Goal: Task Accomplishment & Management: Complete application form

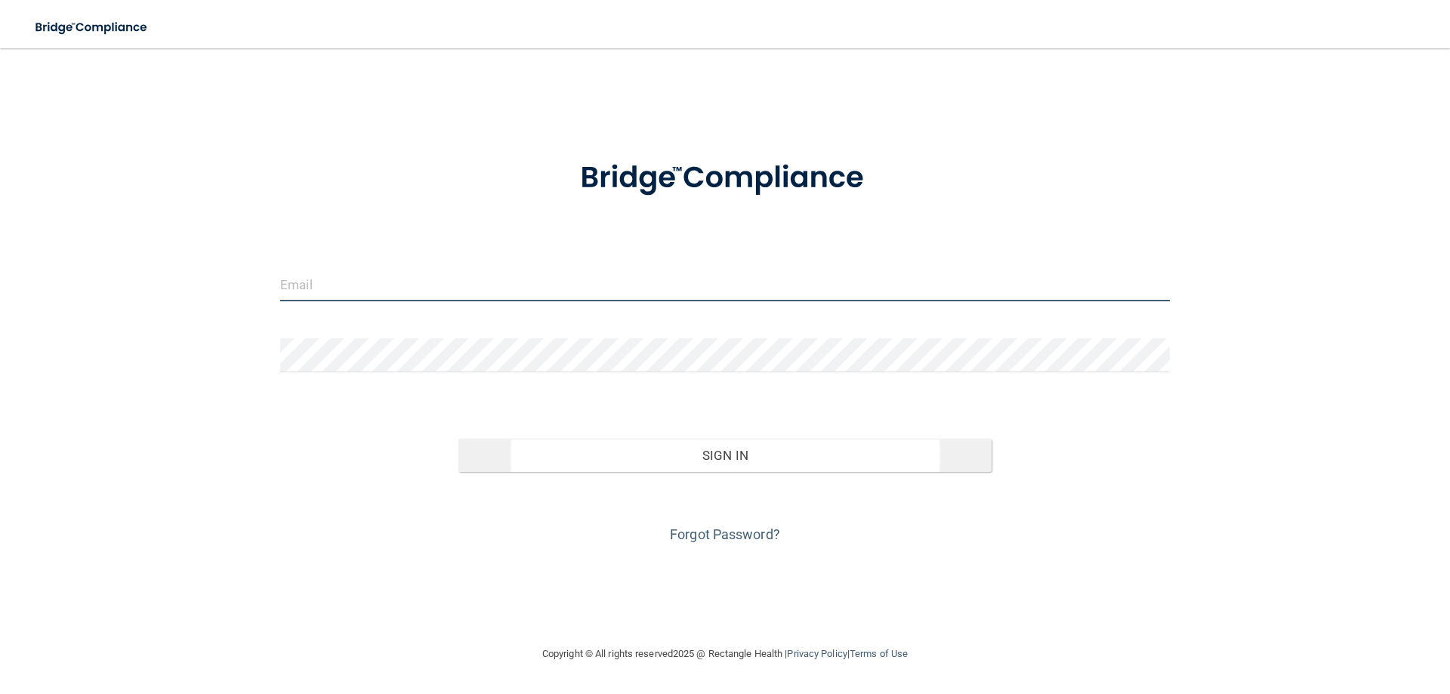
type input "[EMAIL_ADDRESS][DOMAIN_NAME]"
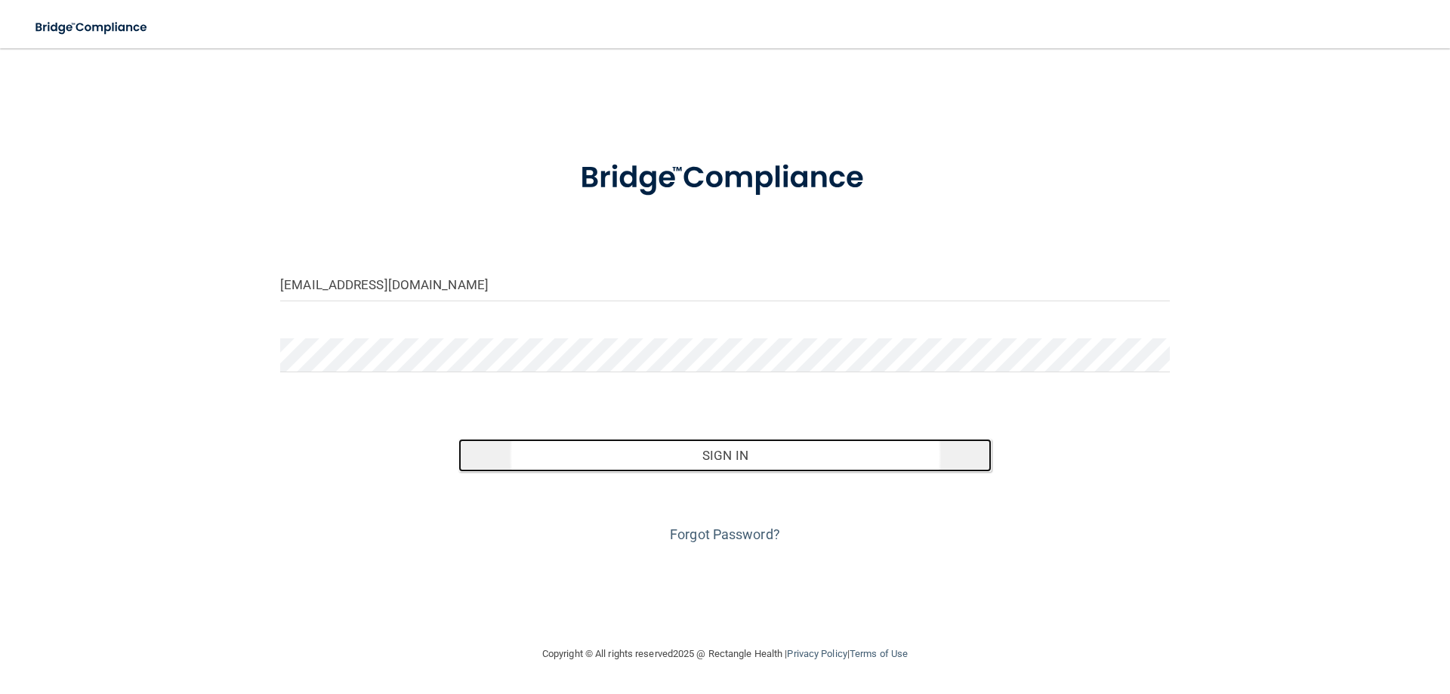
click at [730, 455] on button "Sign In" at bounding box center [725, 455] width 534 height 33
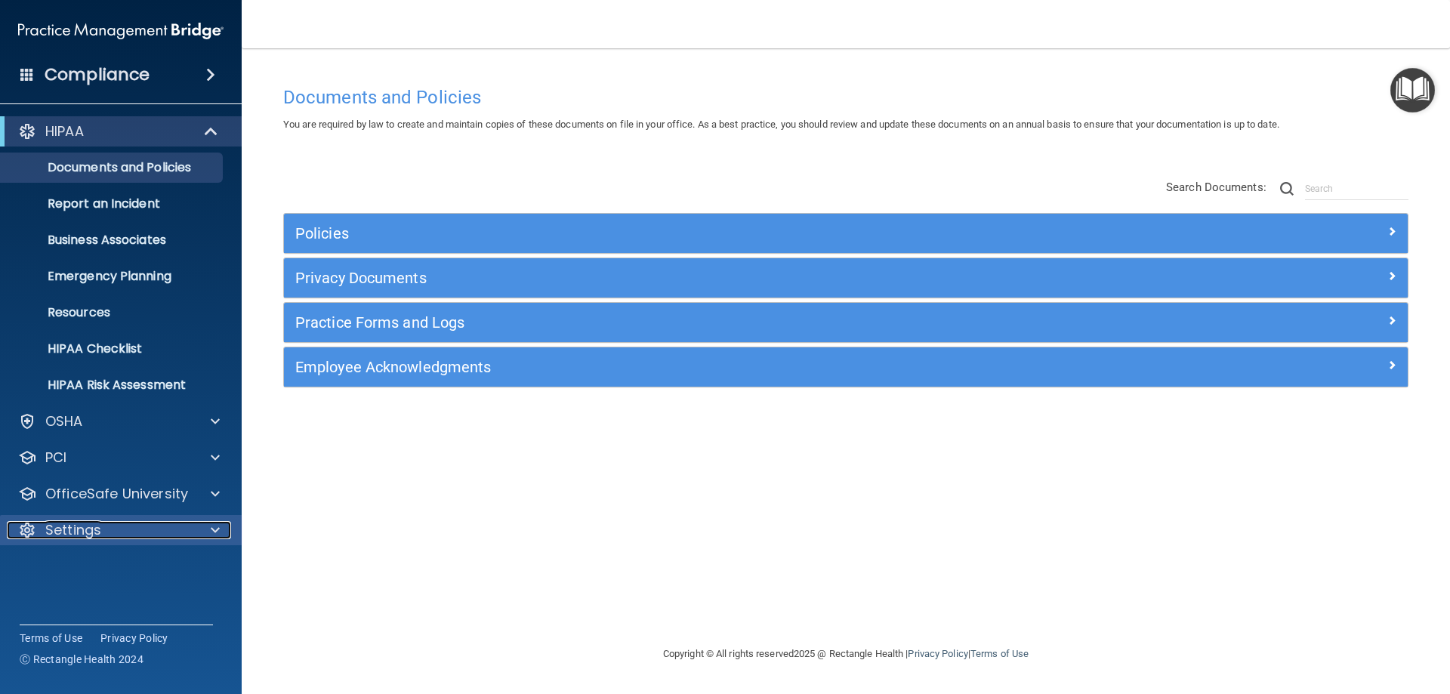
click at [72, 521] on p "Settings" at bounding box center [73, 530] width 56 height 18
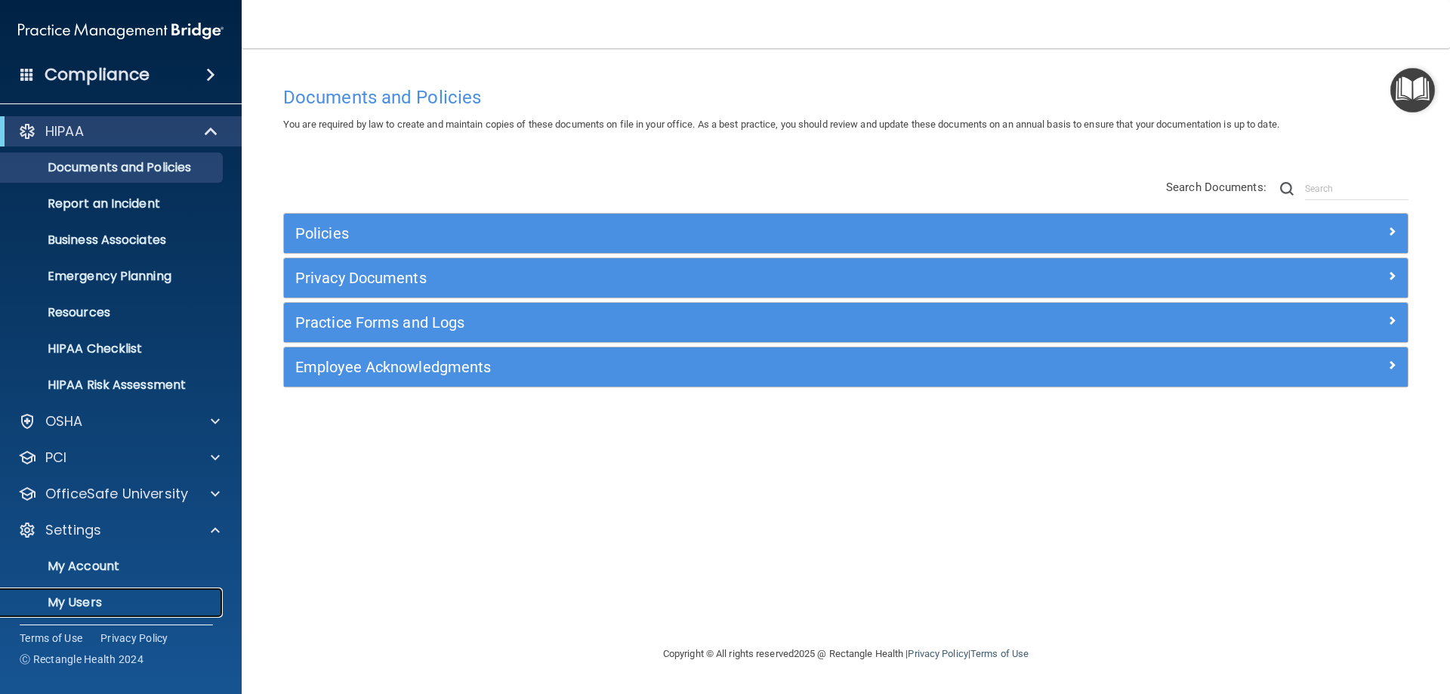
click at [88, 612] on link "My Users" at bounding box center [104, 602] width 238 height 30
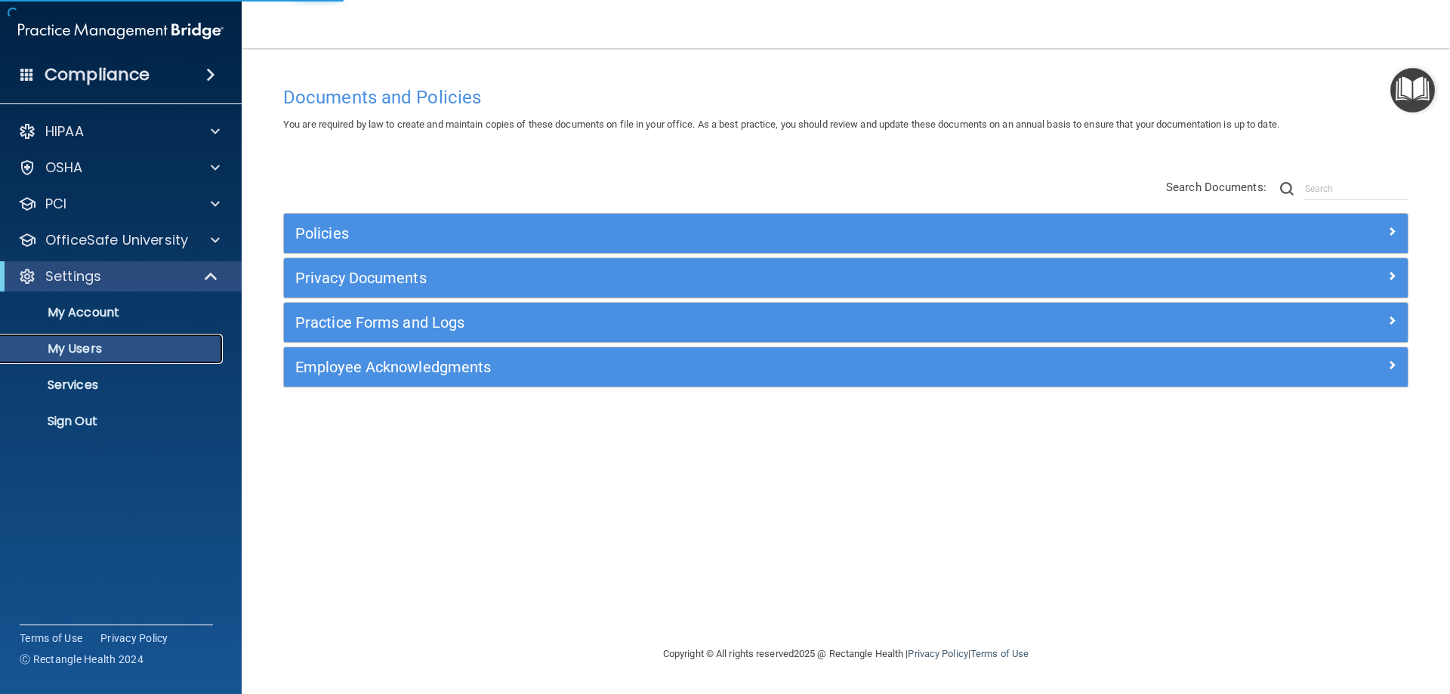
select select "20"
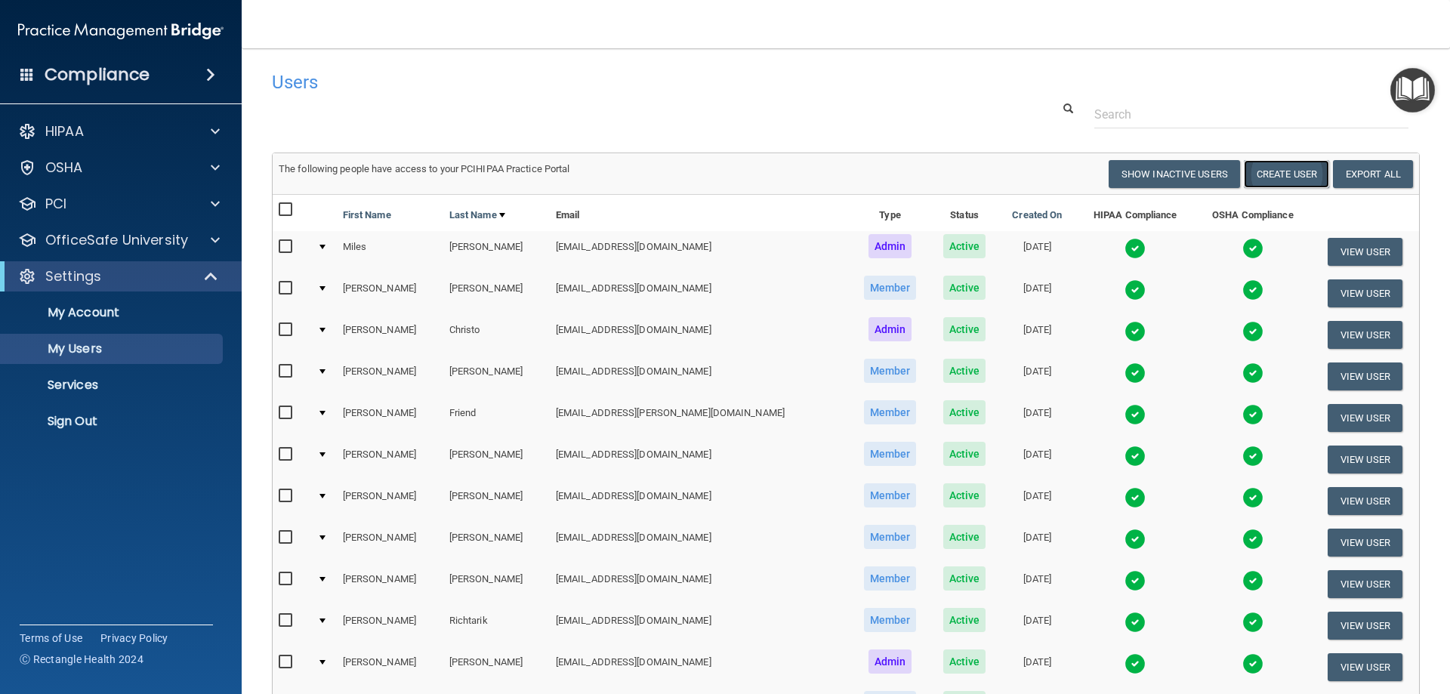
click at [1276, 174] on button "Create User" at bounding box center [1286, 174] width 85 height 28
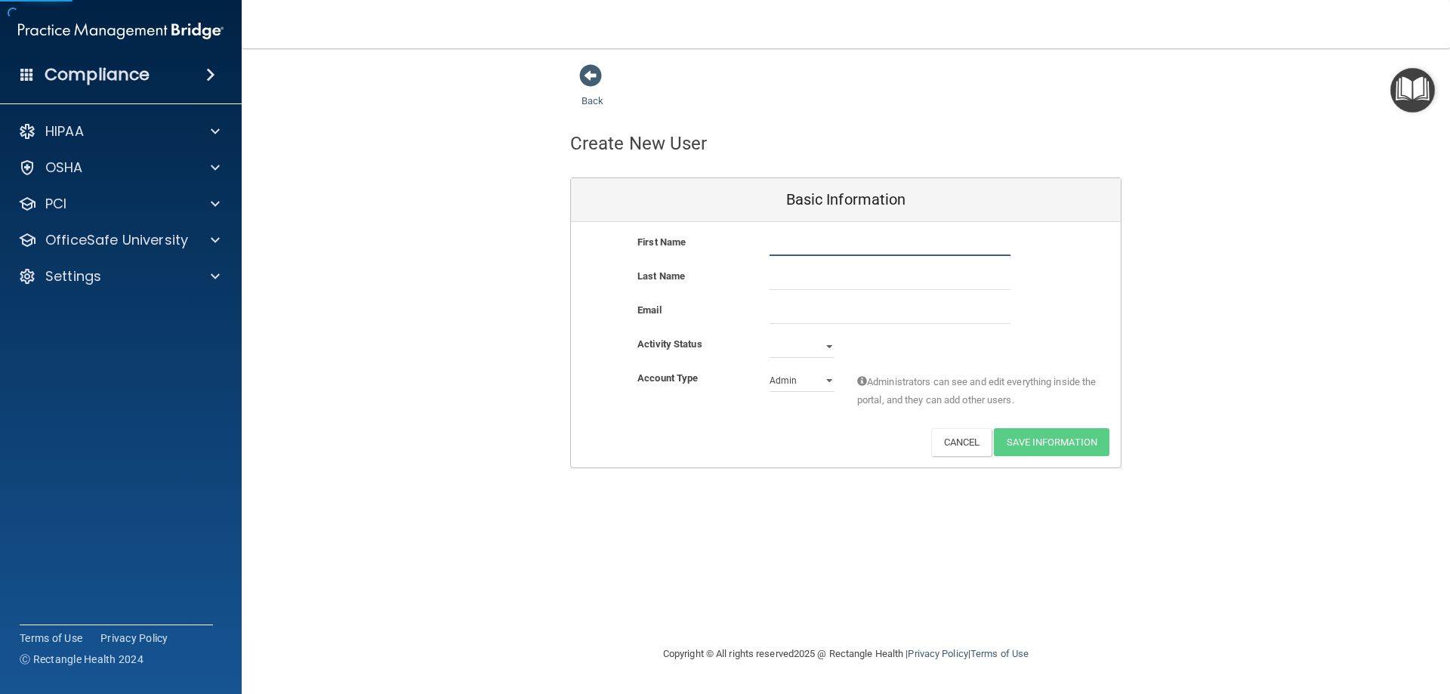
click at [902, 234] on input "text" at bounding box center [889, 244] width 241 height 23
type input "[PERSON_NAME]"
click at [873, 303] on input "email" at bounding box center [889, 312] width 241 height 23
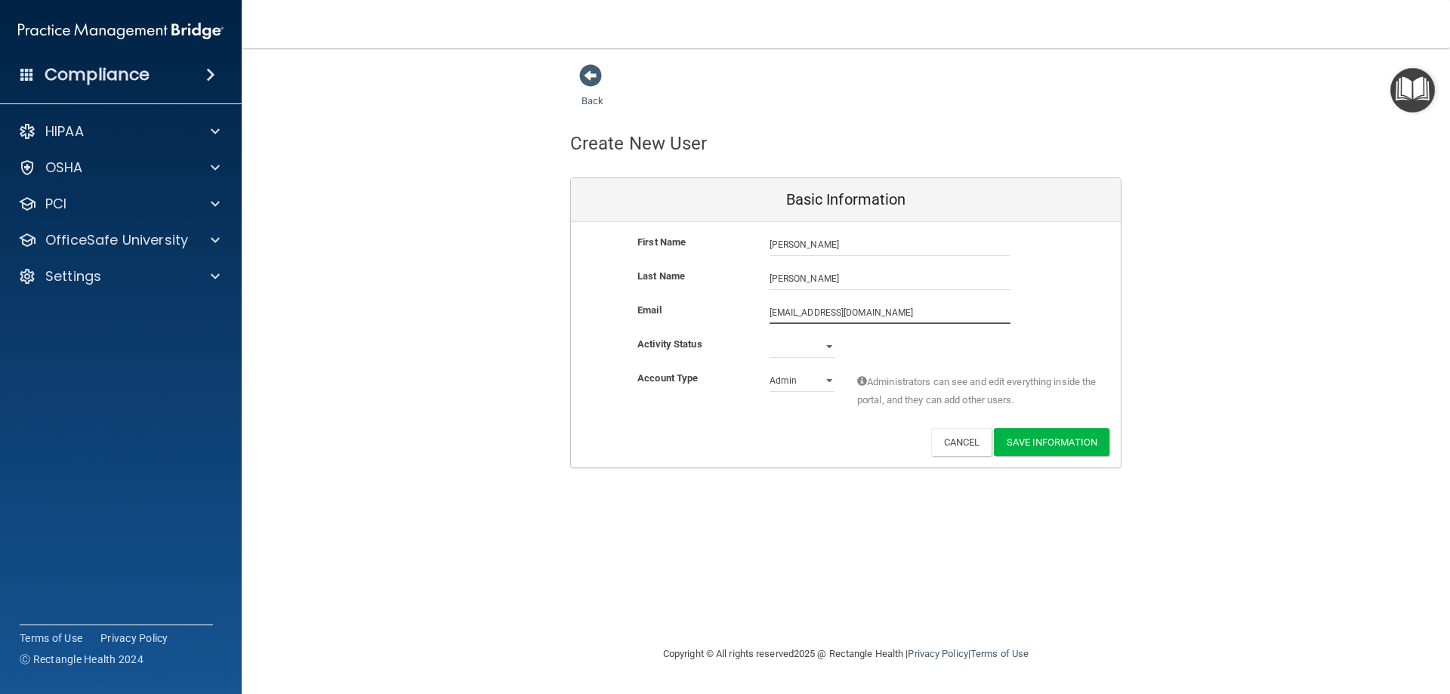
type input "[EMAIL_ADDRESS][DOMAIN_NAME]"
click at [828, 341] on select "Active Inactive" at bounding box center [801, 346] width 65 height 23
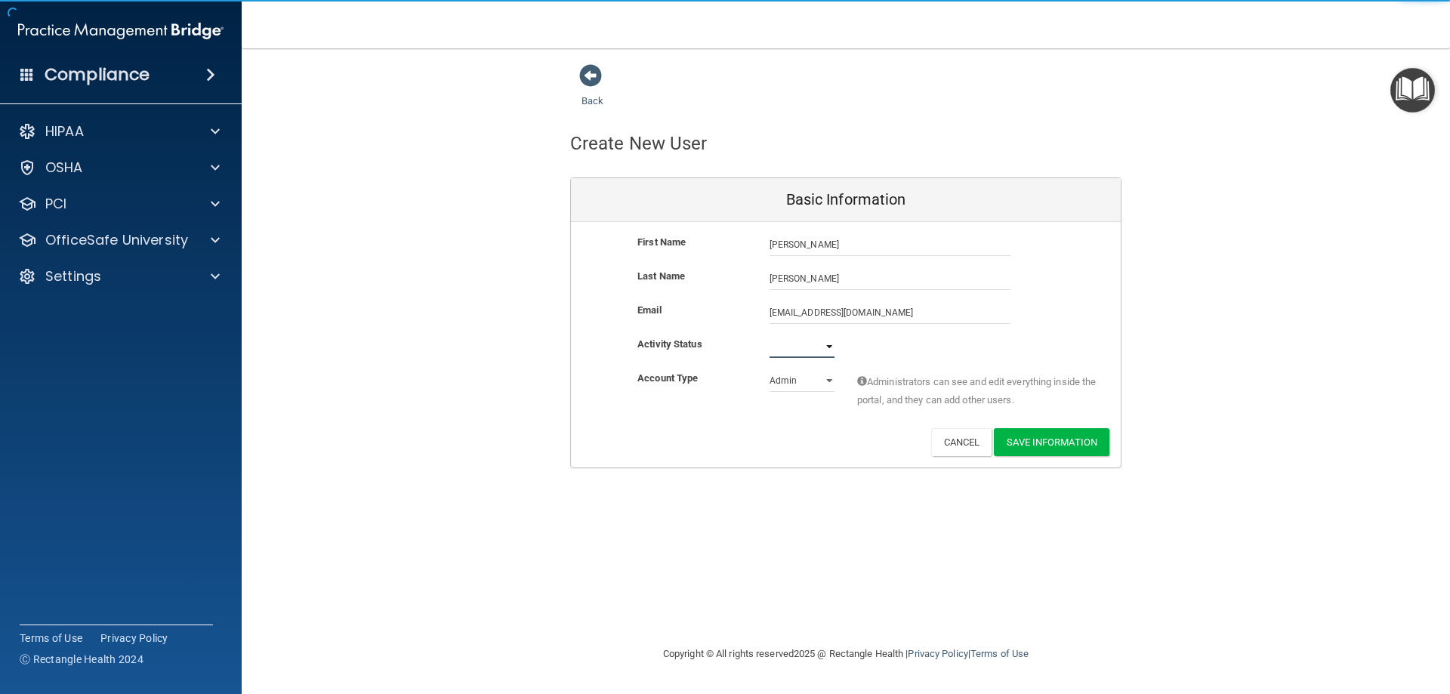
select select "active"
click at [769, 335] on select "Active Inactive" at bounding box center [801, 346] width 65 height 23
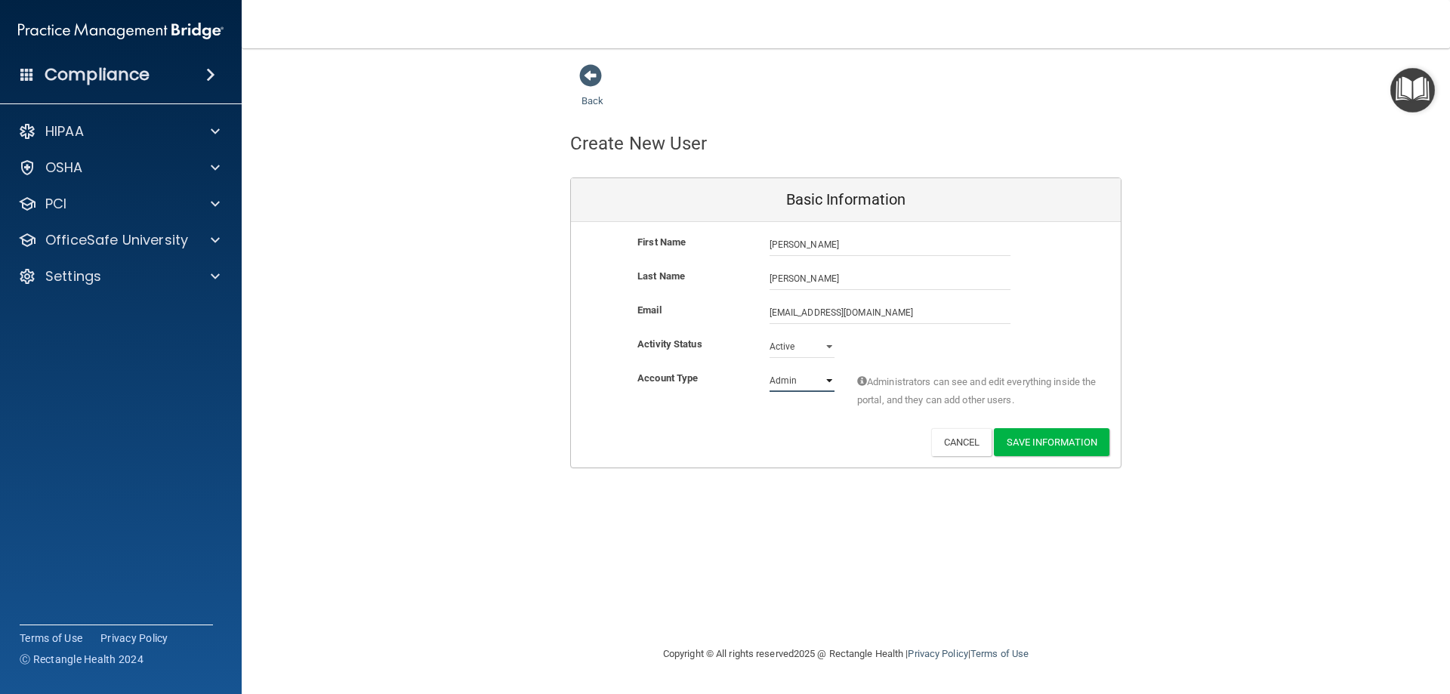
click at [804, 378] on select "Admin Member" at bounding box center [801, 380] width 65 height 23
select select "practice_member"
click at [769, 369] on select "Admin Member" at bounding box center [801, 380] width 65 height 23
click at [1072, 446] on button "Save Information" at bounding box center [1052, 442] width 116 height 28
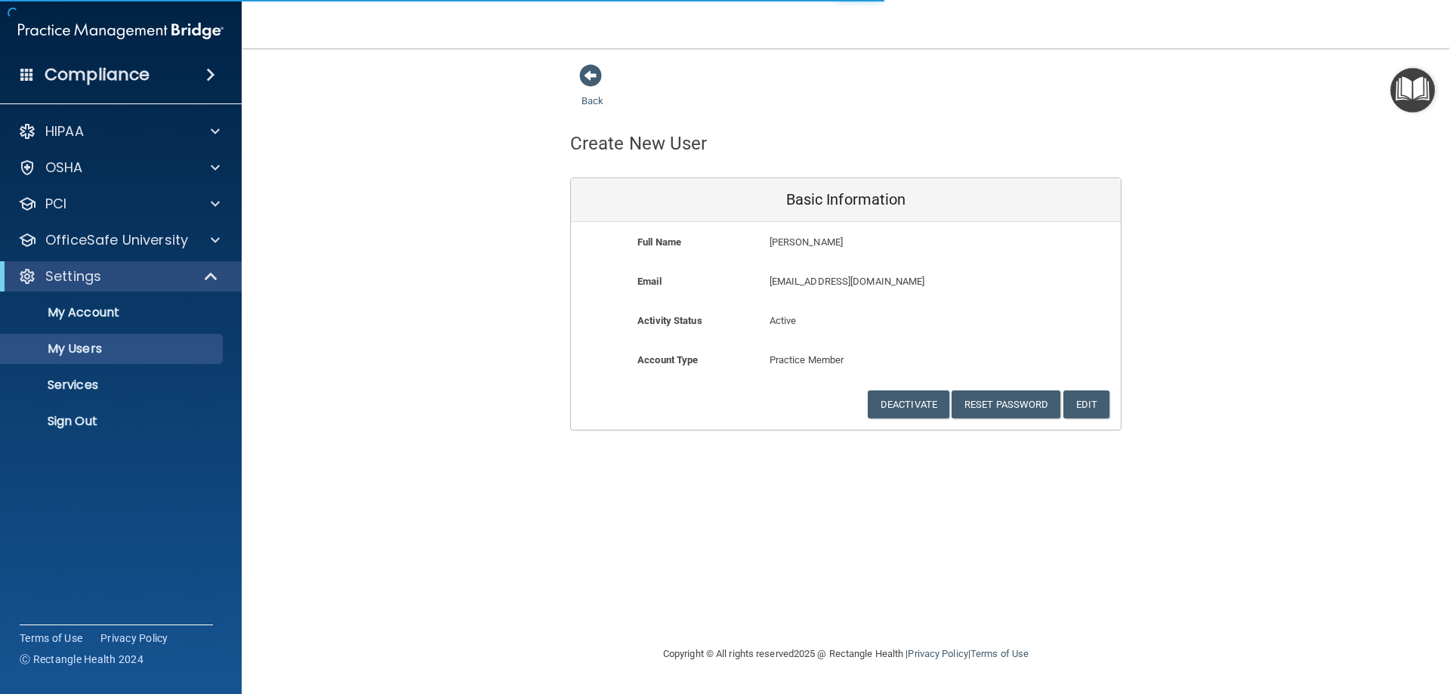
select select "20"
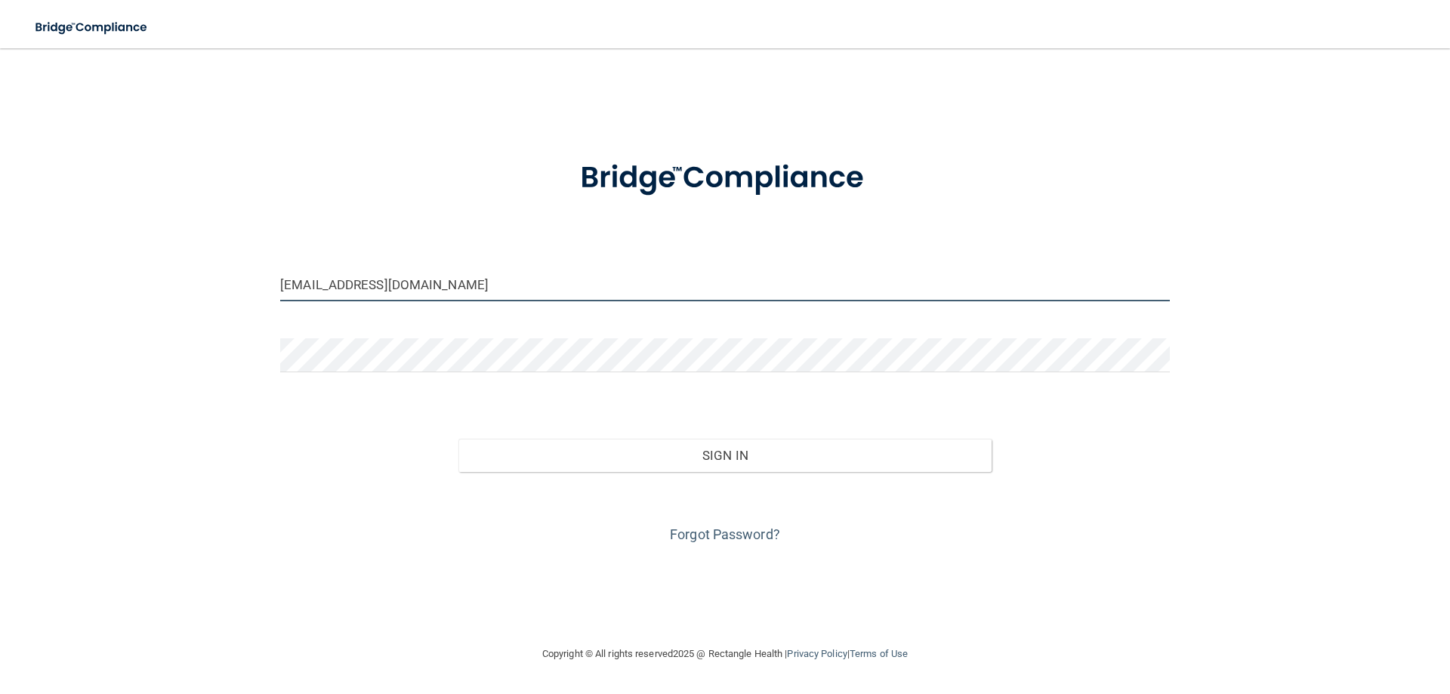
click at [417, 287] on input "[EMAIL_ADDRESS][DOMAIN_NAME]" at bounding box center [725, 284] width 890 height 34
drag, startPoint x: 433, startPoint y: 282, endPoint x: 268, endPoint y: 297, distance: 165.3
click at [268, 297] on div "[EMAIL_ADDRESS][DOMAIN_NAME] Invalid email/password. You don't have permission …" at bounding box center [724, 346] width 1389 height 566
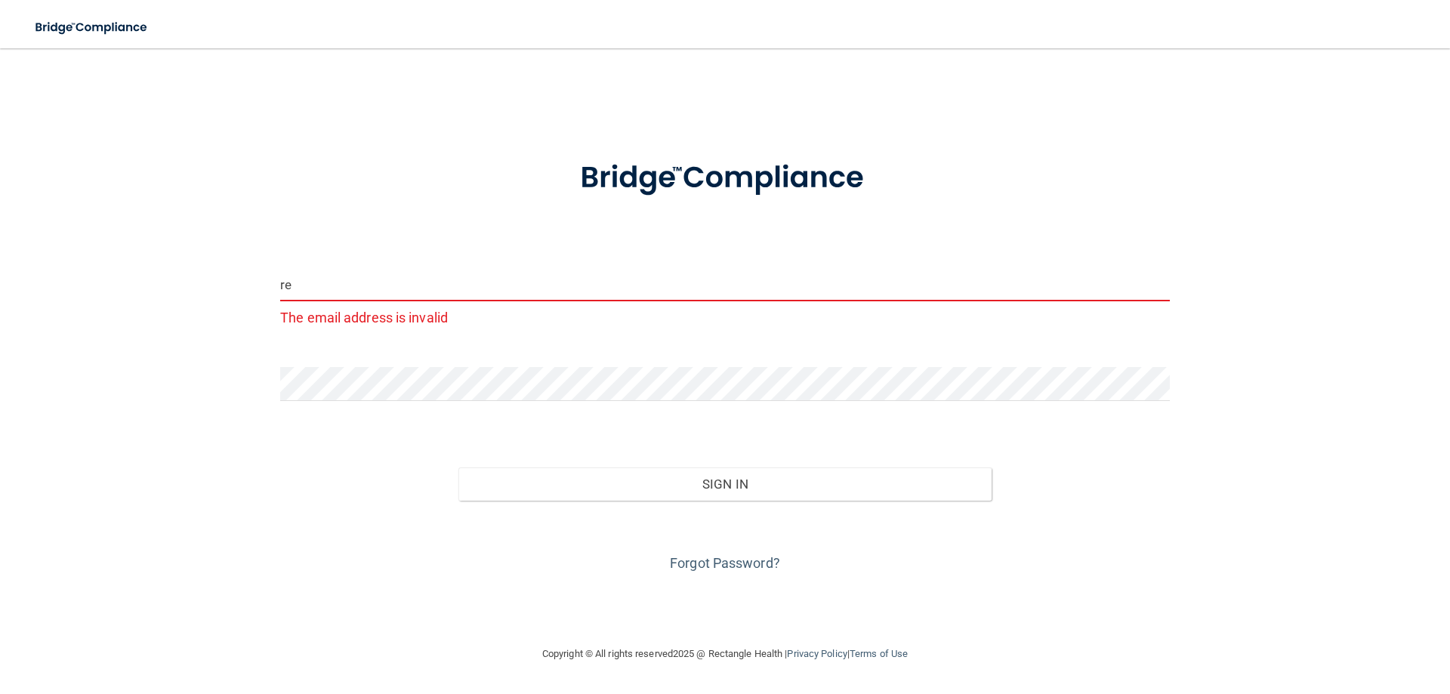
type input "r"
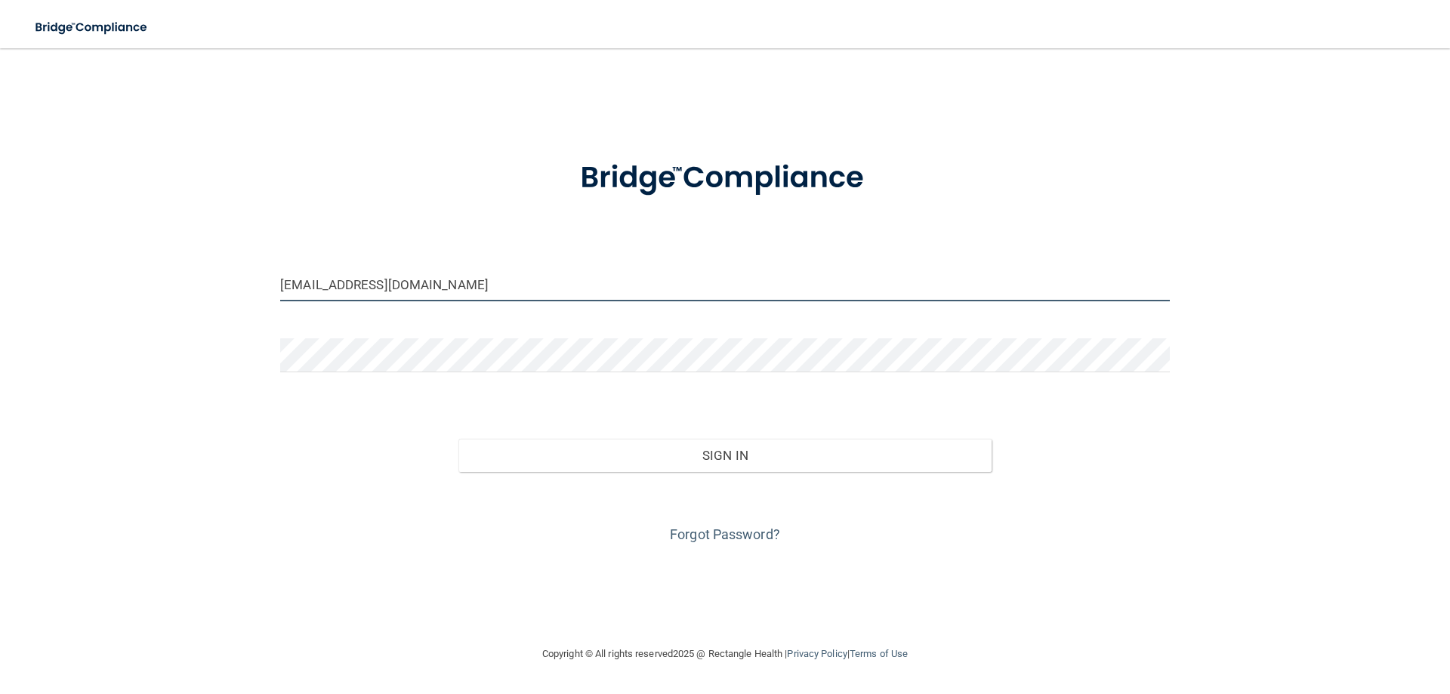
type input "[EMAIL_ADDRESS][DOMAIN_NAME]"
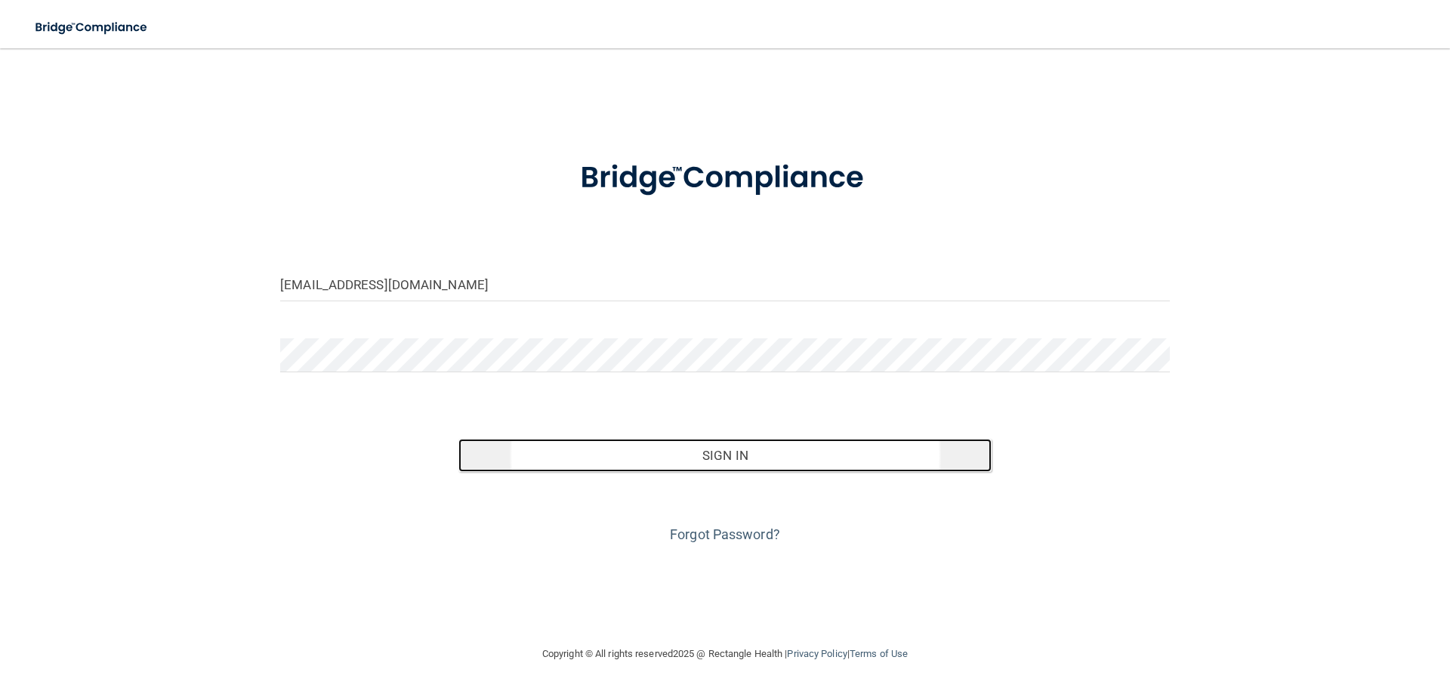
click at [794, 459] on button "Sign In" at bounding box center [725, 455] width 534 height 33
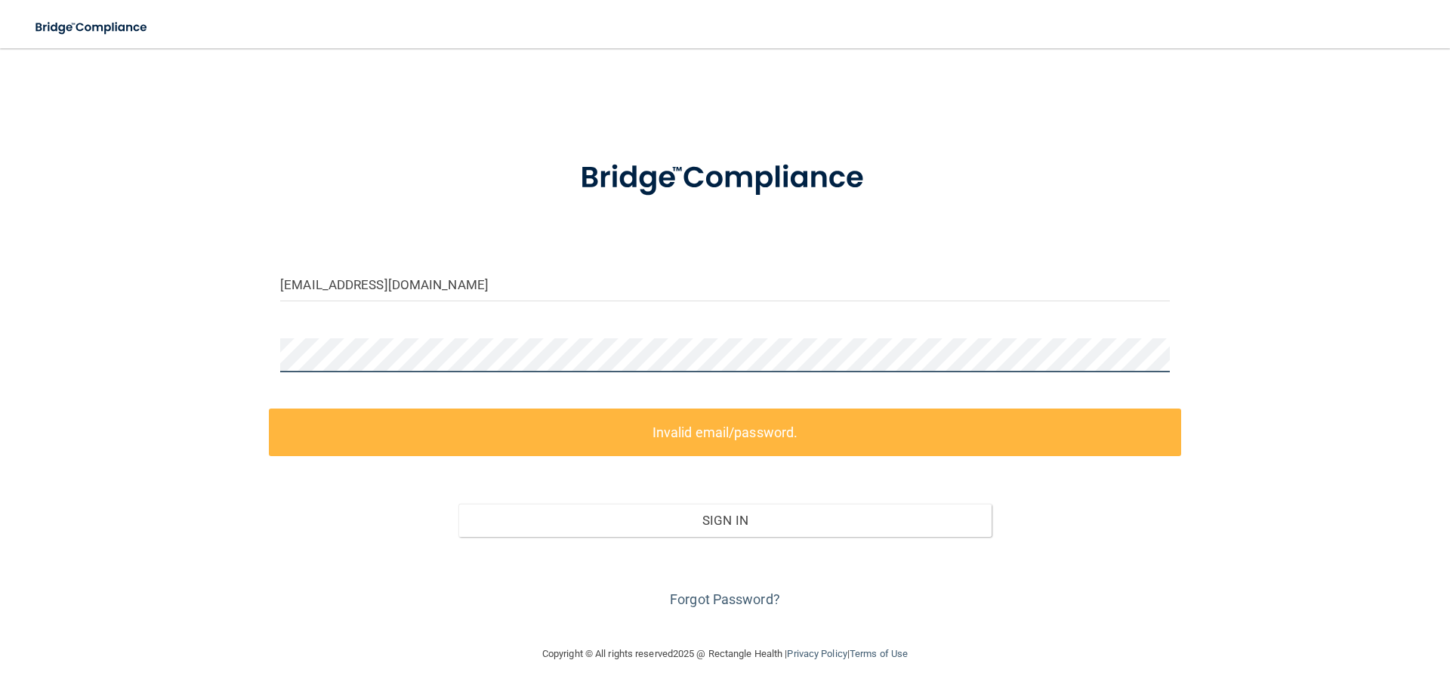
click at [208, 356] on div "becsoukup@gmail.com Invalid email/password. You don't have permission to access…" at bounding box center [724, 346] width 1389 height 566
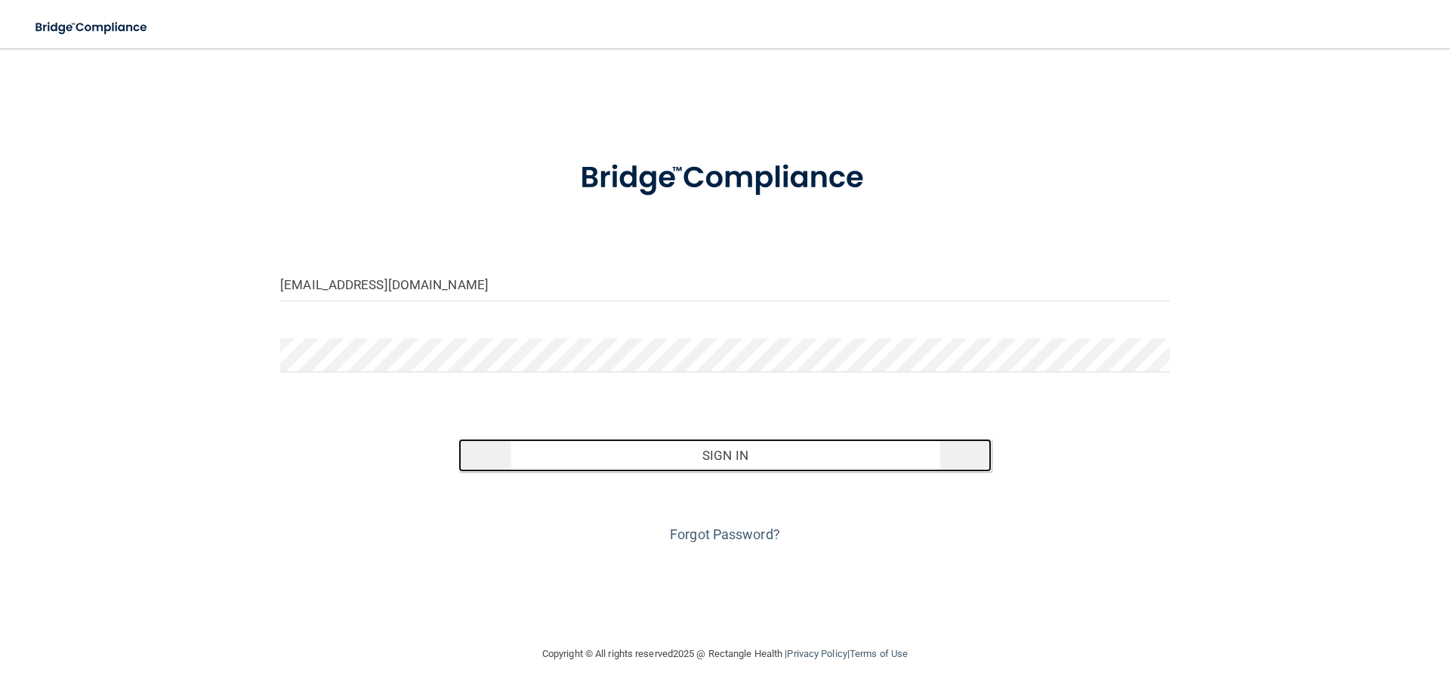
click at [736, 465] on button "Sign In" at bounding box center [725, 455] width 534 height 33
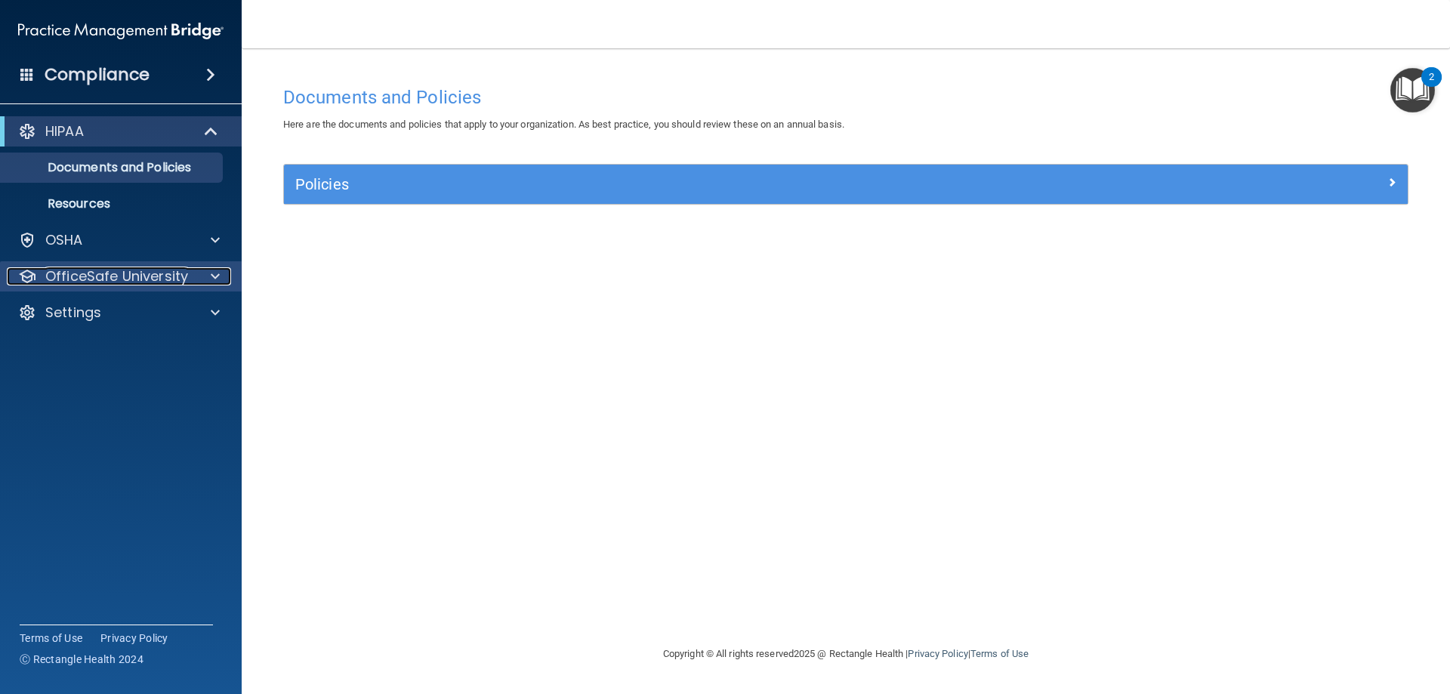
click at [95, 279] on p "OfficeSafe University" at bounding box center [116, 276] width 143 height 18
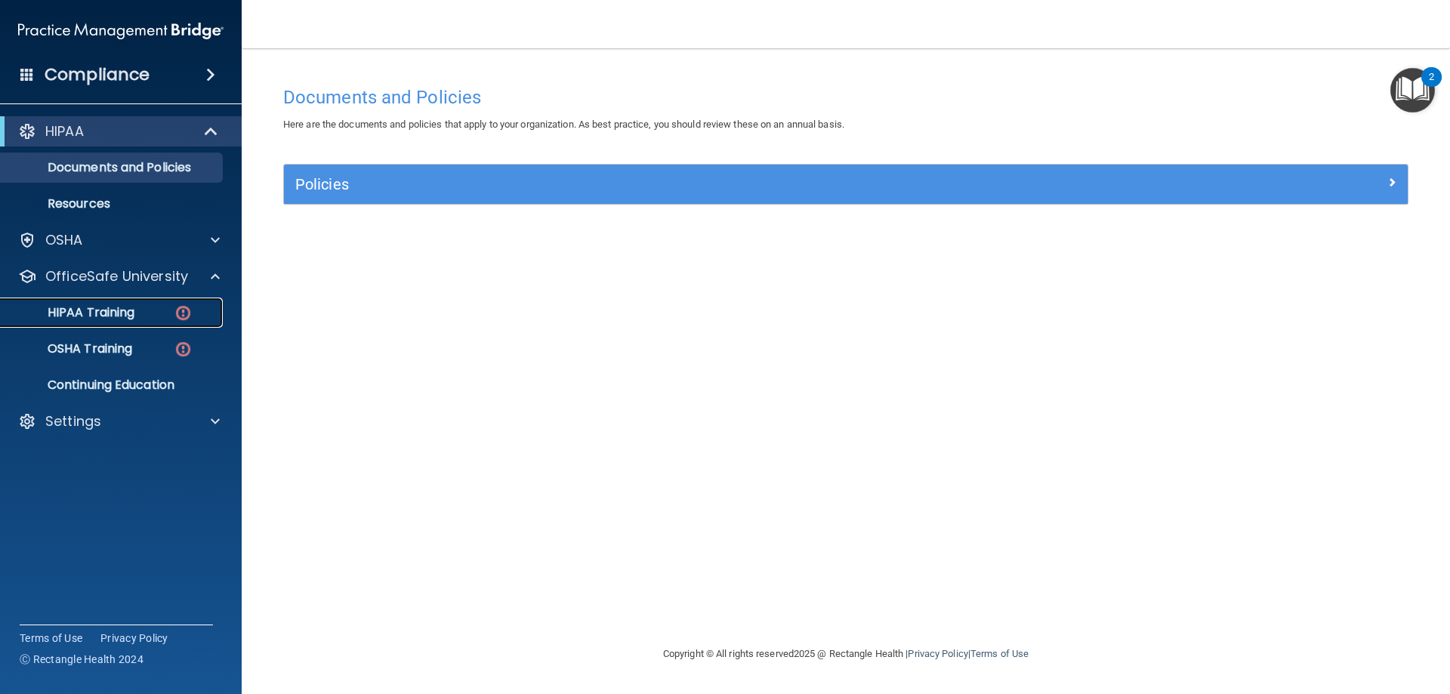
click at [99, 313] on p "HIPAA Training" at bounding box center [72, 312] width 125 height 15
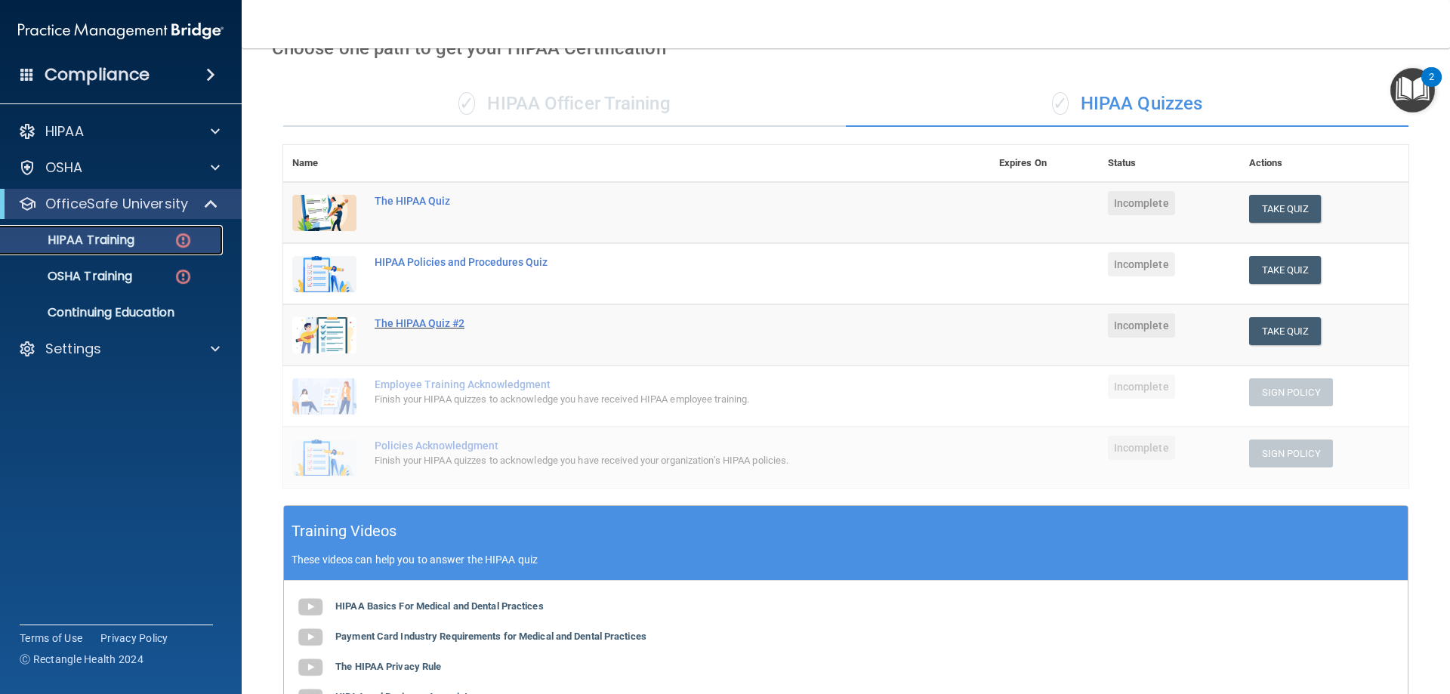
scroll to position [76, 0]
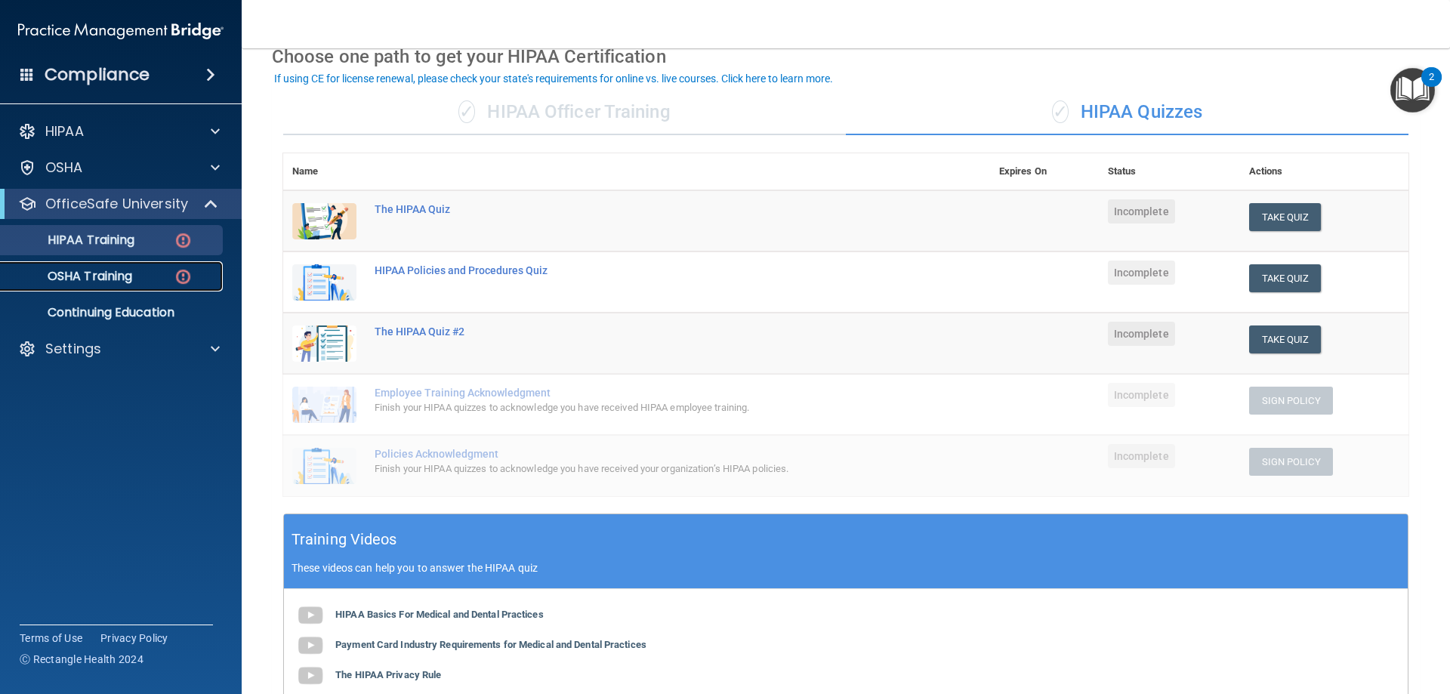
click at [98, 281] on p "OSHA Training" at bounding box center [71, 276] width 122 height 15
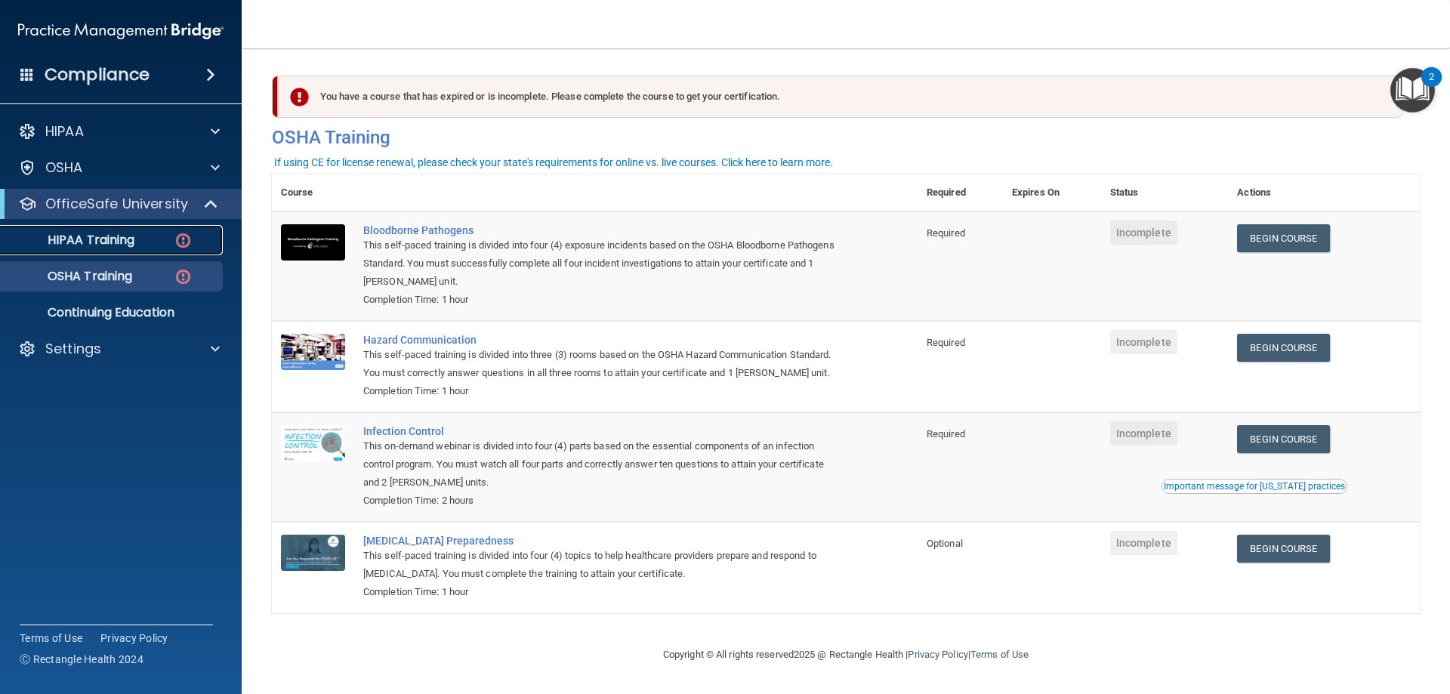
click at [134, 233] on p "HIPAA Training" at bounding box center [72, 240] width 125 height 15
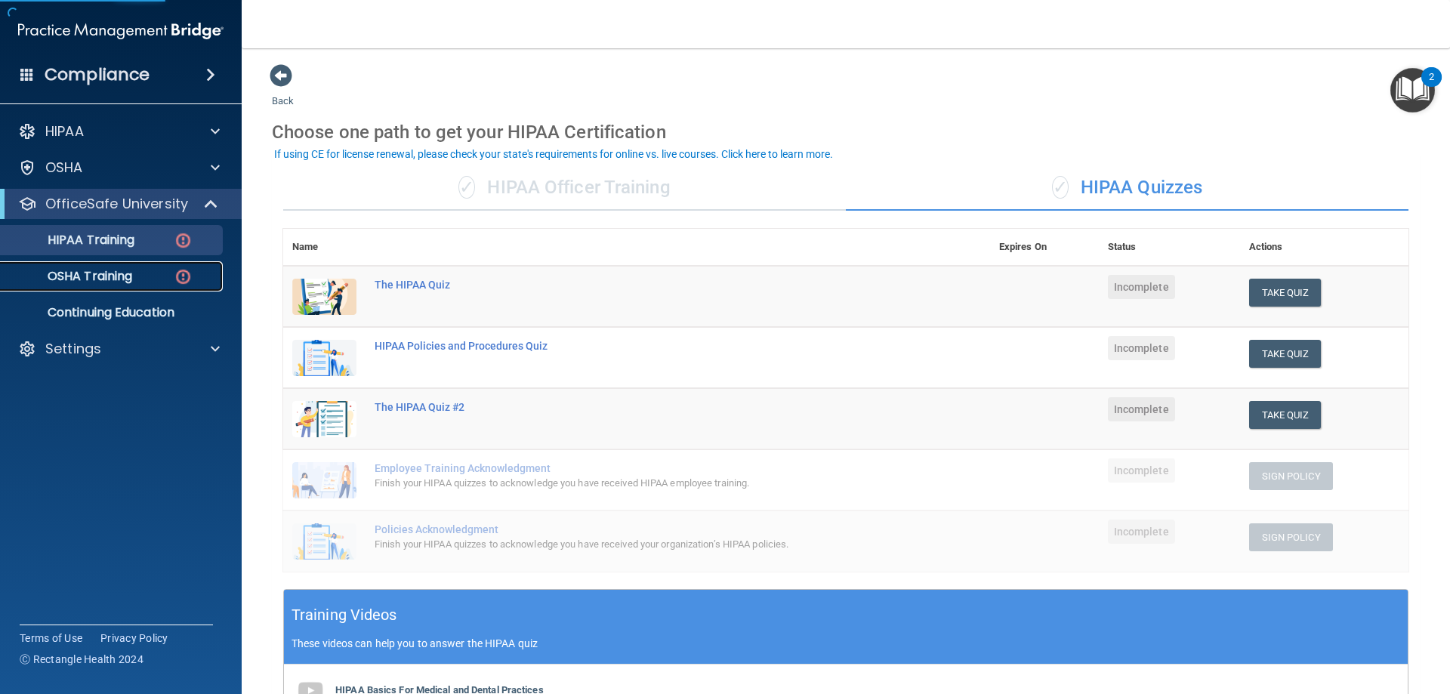
click at [126, 278] on p "OSHA Training" at bounding box center [71, 276] width 122 height 15
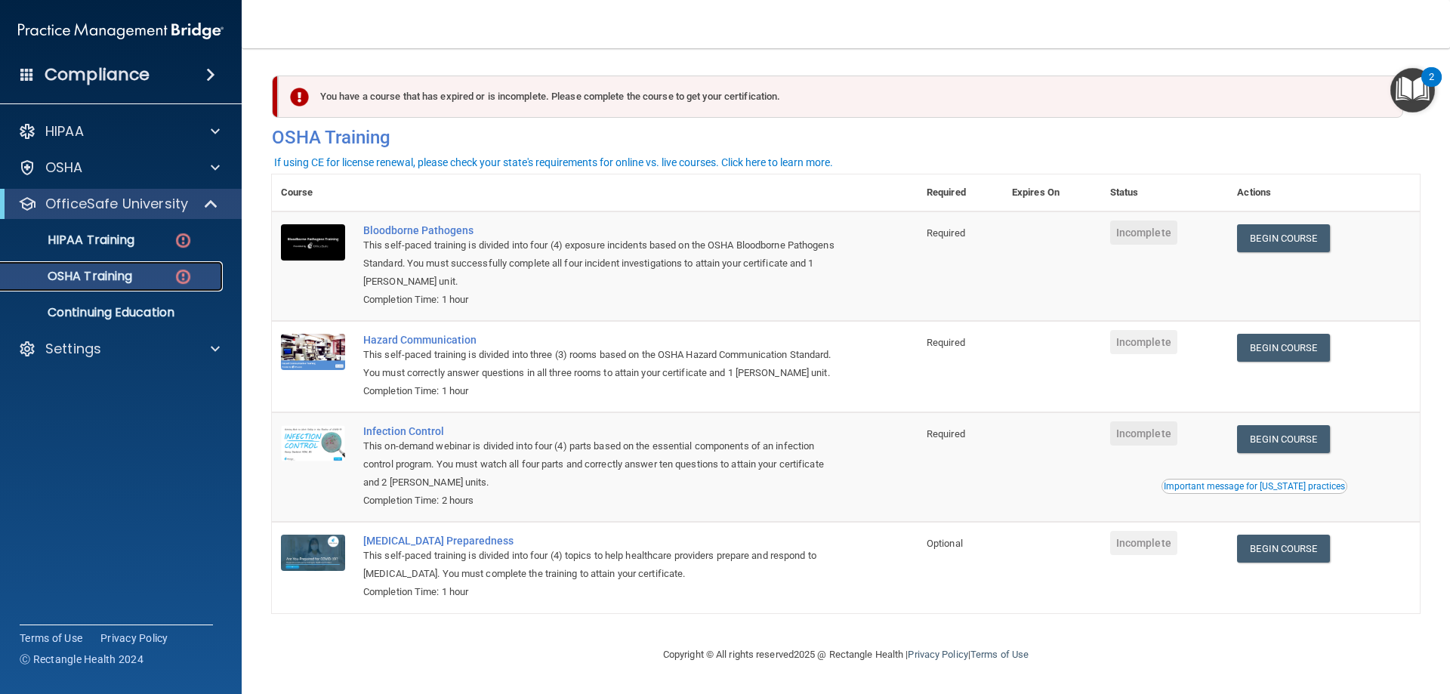
click at [153, 285] on link "OSHA Training" at bounding box center [104, 276] width 238 height 30
